Goal: Book appointment/travel/reservation

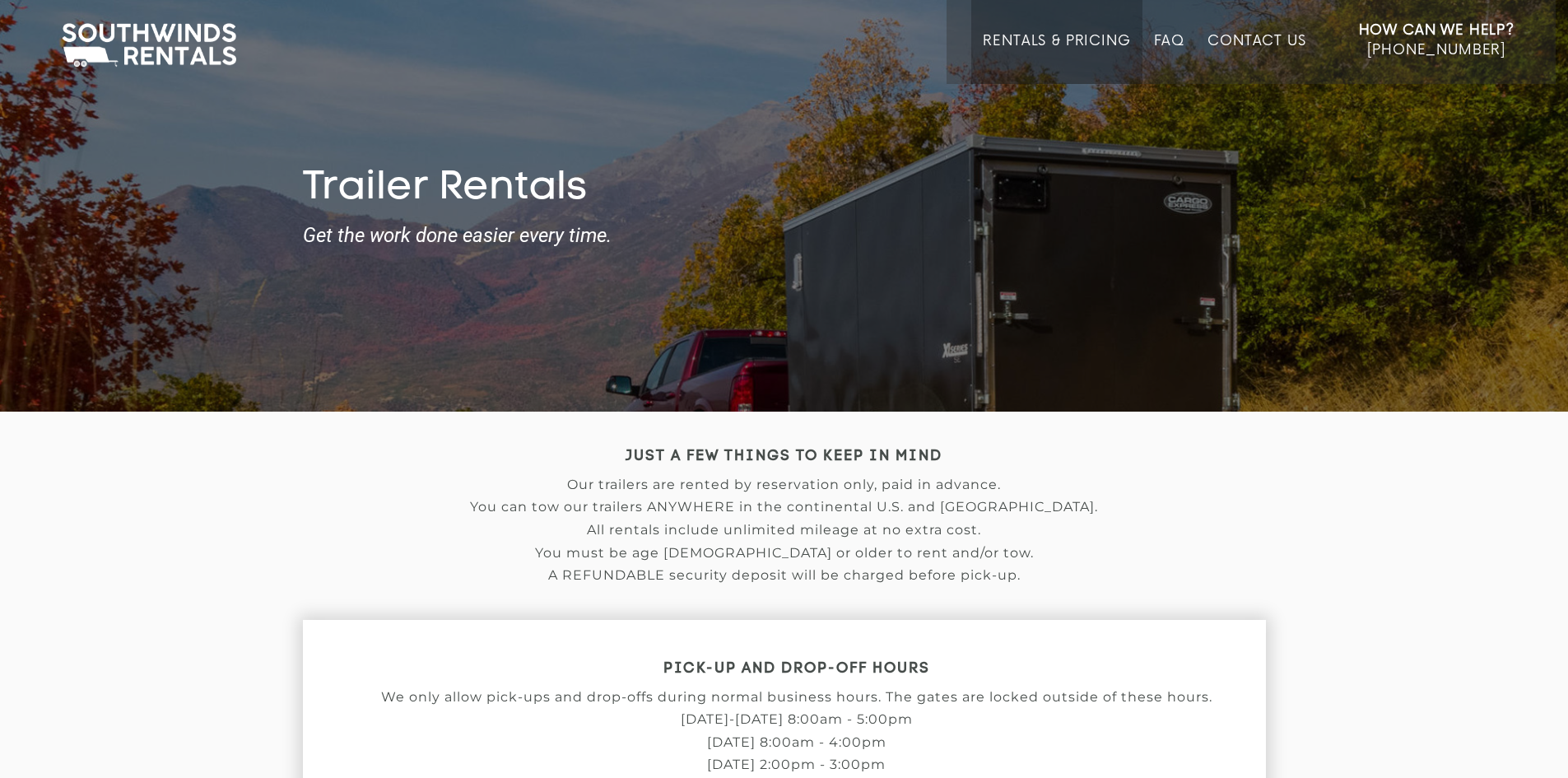
click at [1104, 45] on link "Rentals & Pricing" at bounding box center [1056, 58] width 148 height 51
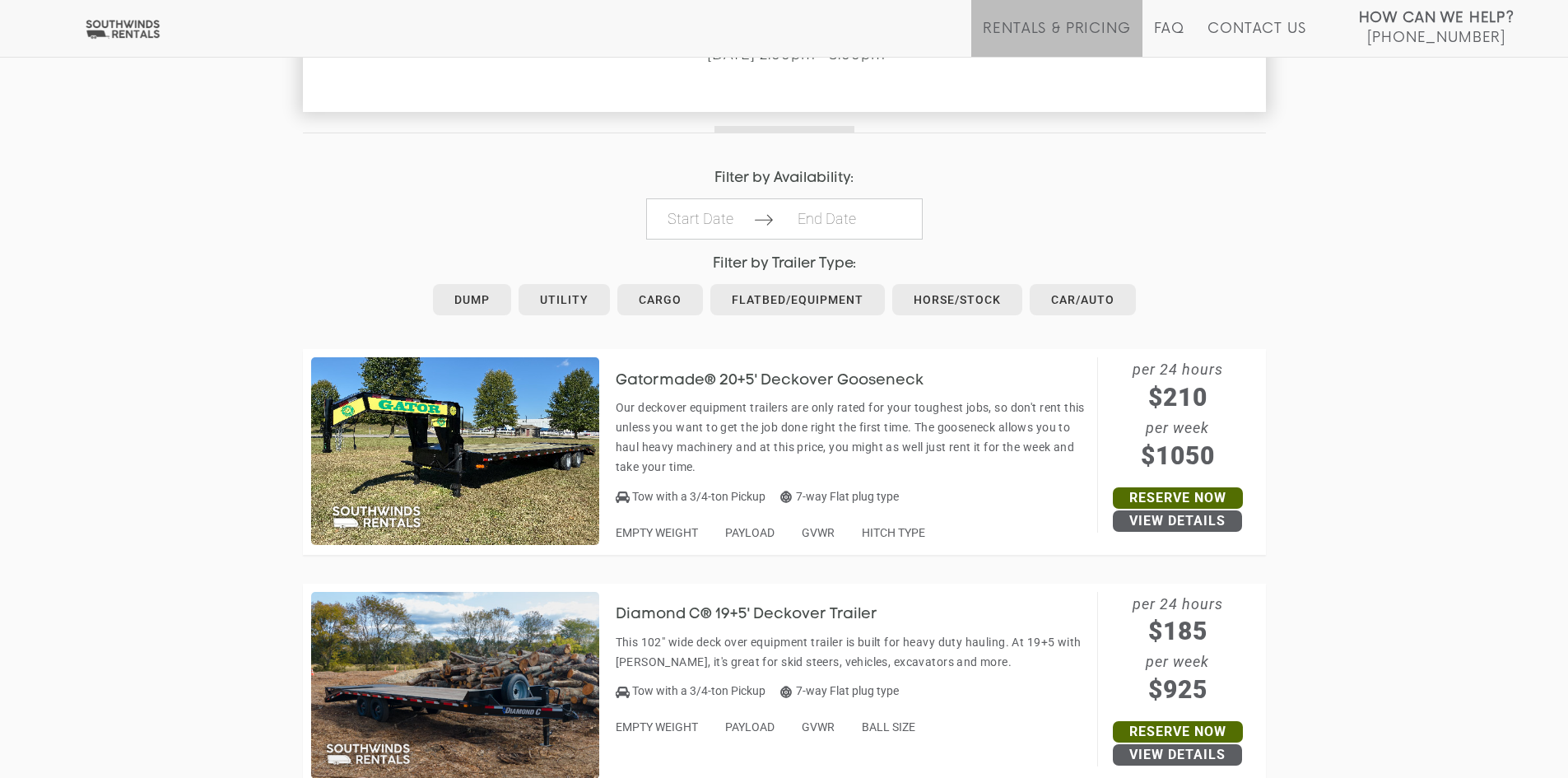
scroll to position [741, 0]
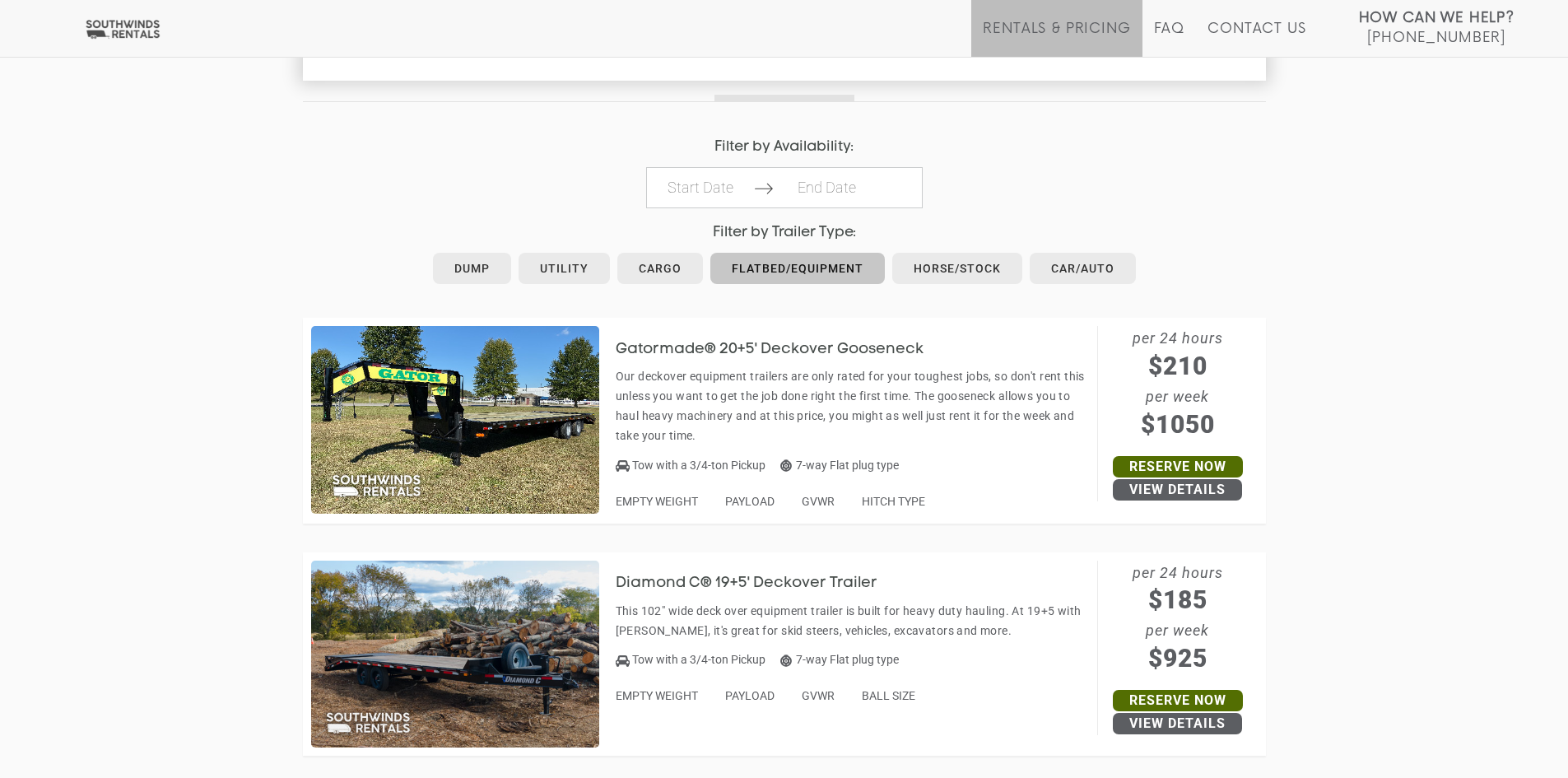
click at [785, 279] on link "Flatbed/Equipment" at bounding box center [797, 269] width 175 height 32
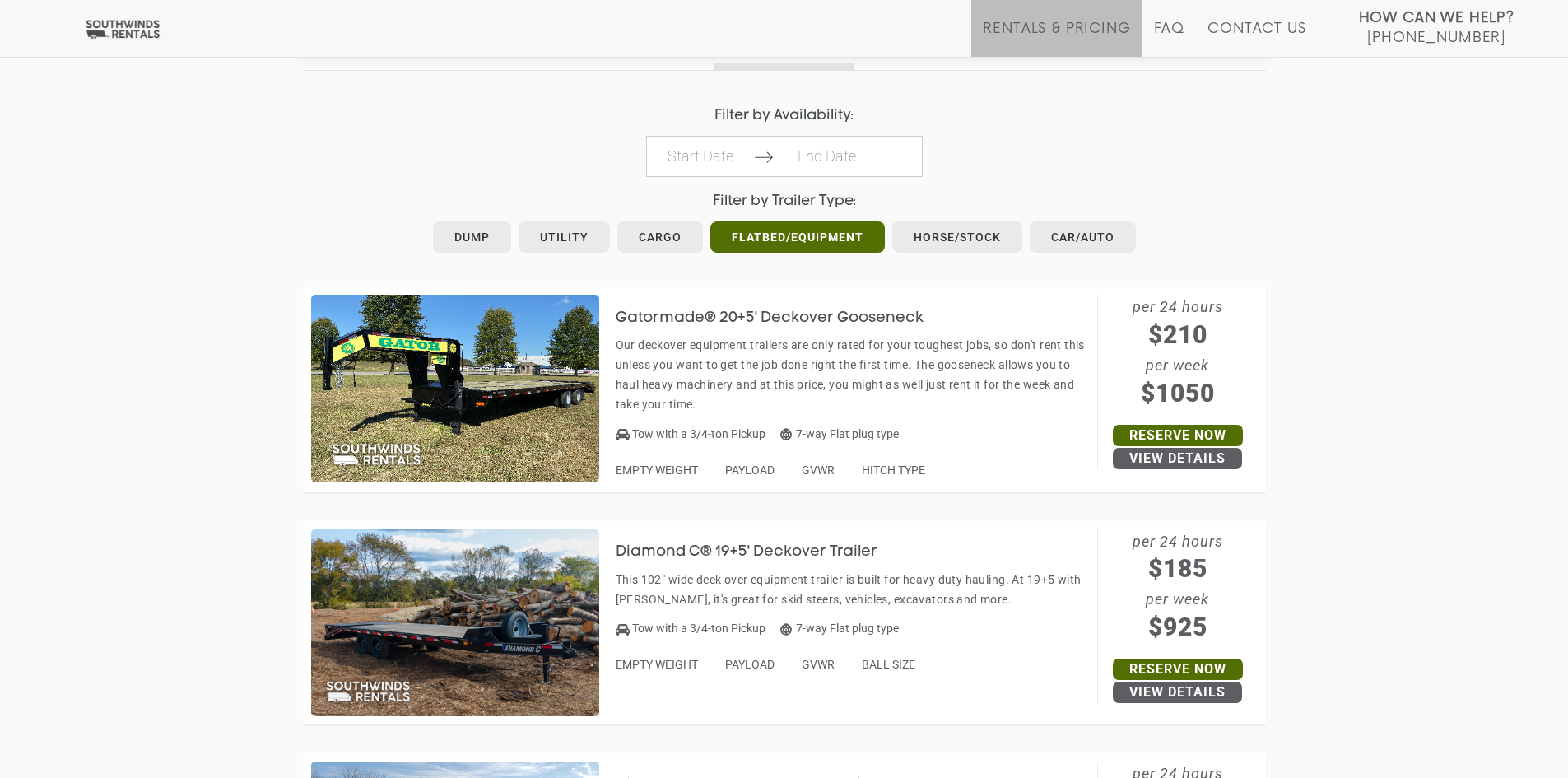
scroll to position [1152, 0]
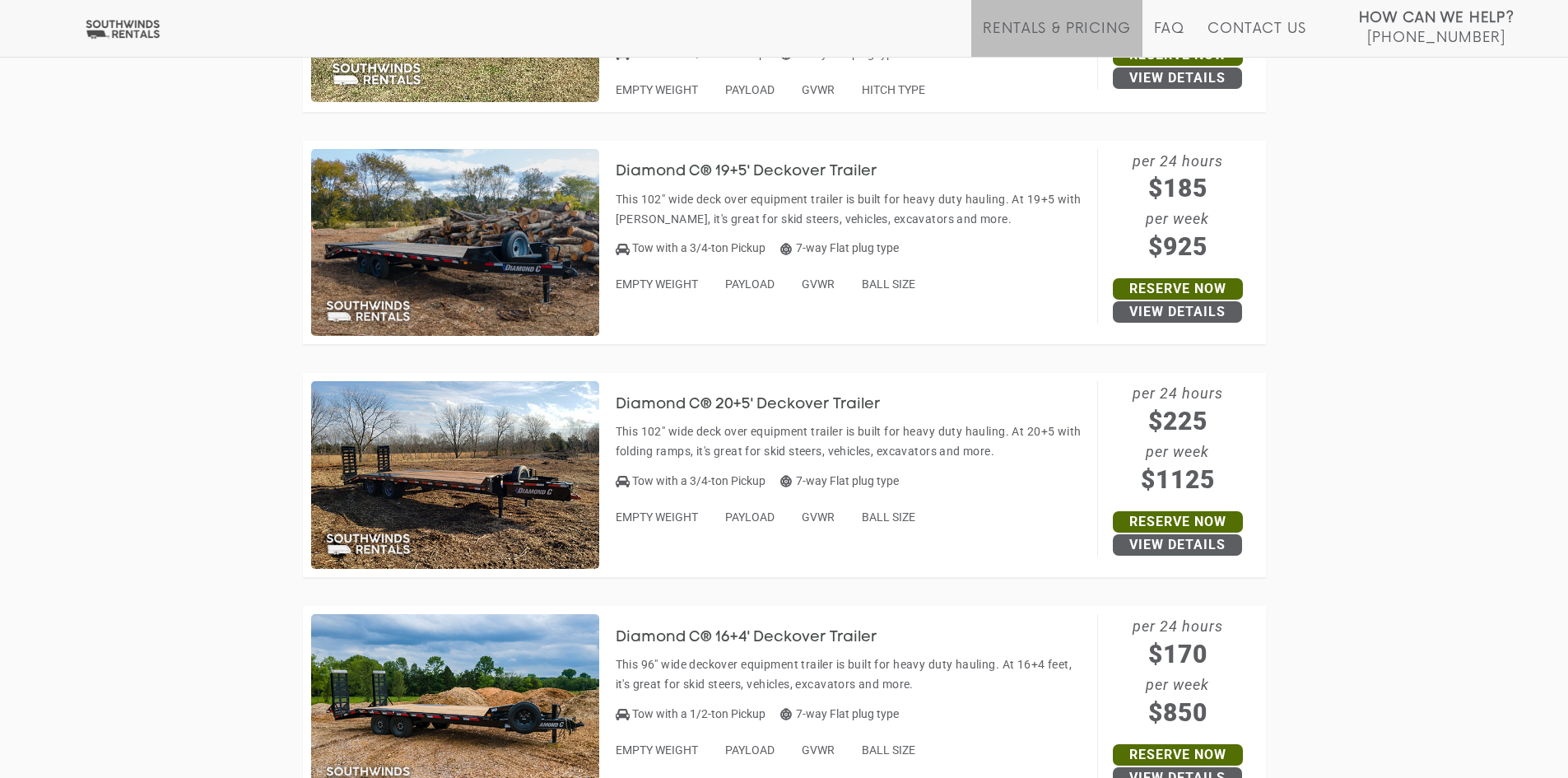
click at [541, 236] on img at bounding box center [455, 244] width 288 height 188
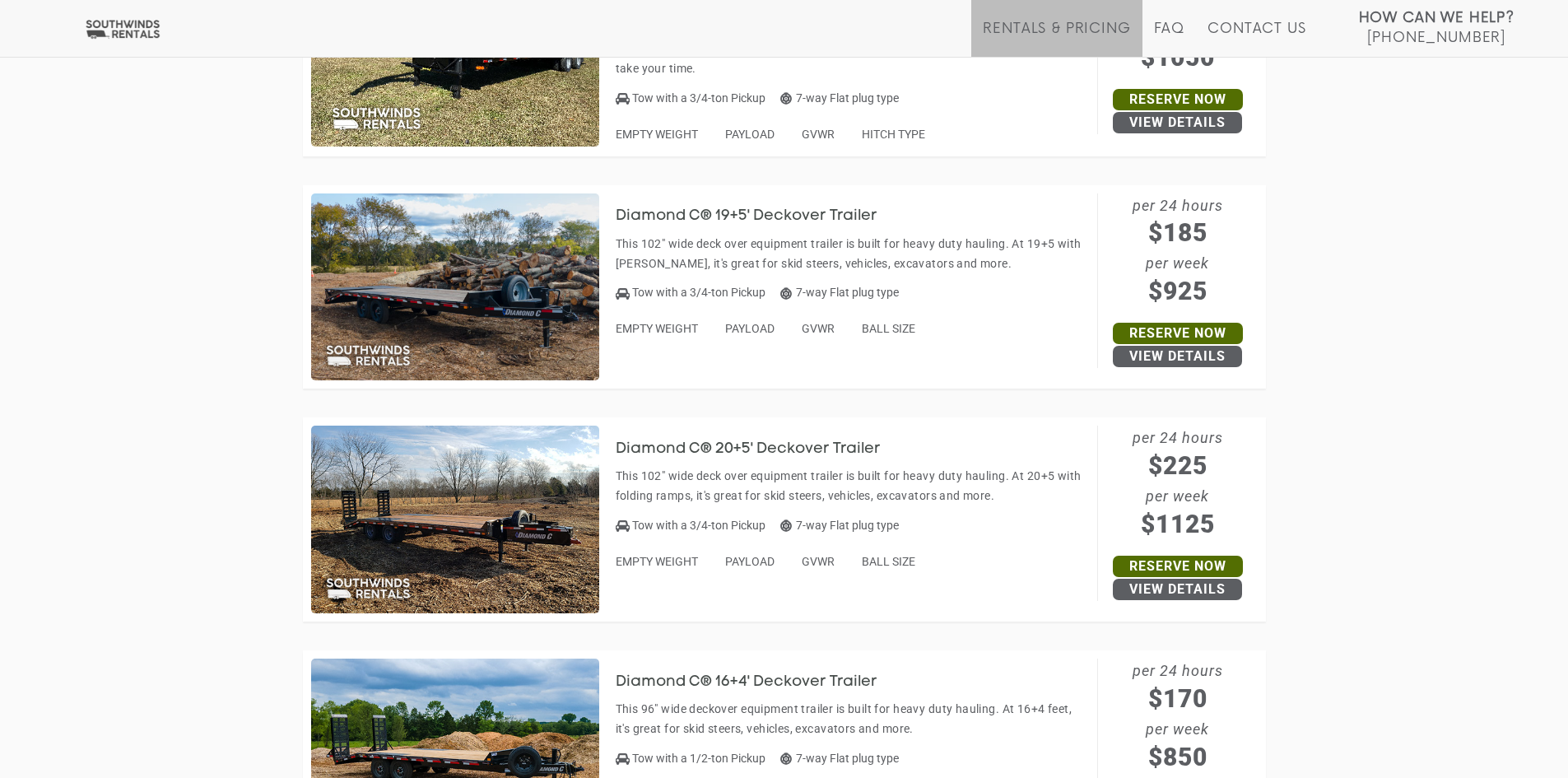
scroll to position [1152, 0]
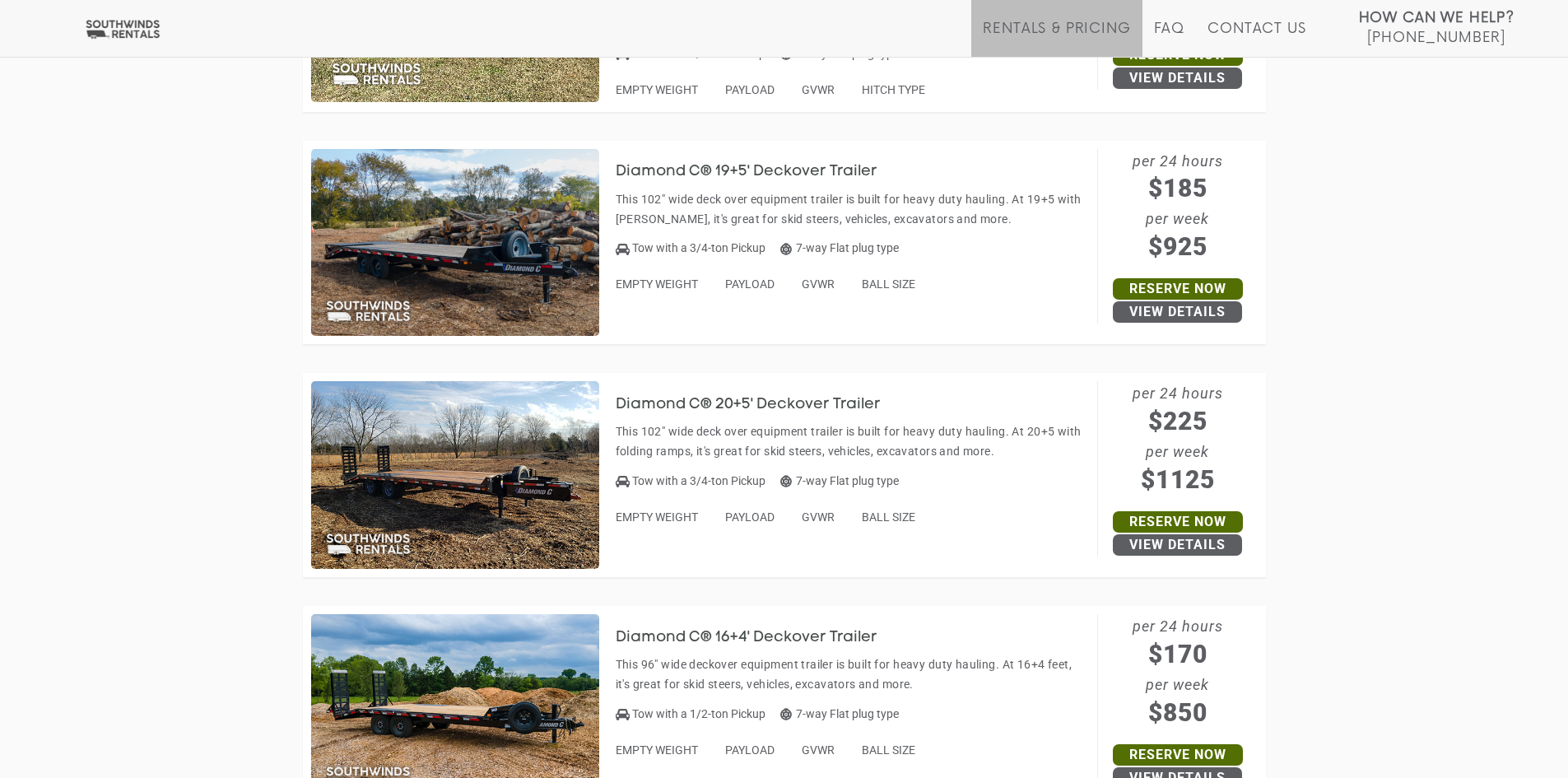
click at [436, 280] on img at bounding box center [455, 244] width 288 height 188
